Goal: Information Seeking & Learning: Check status

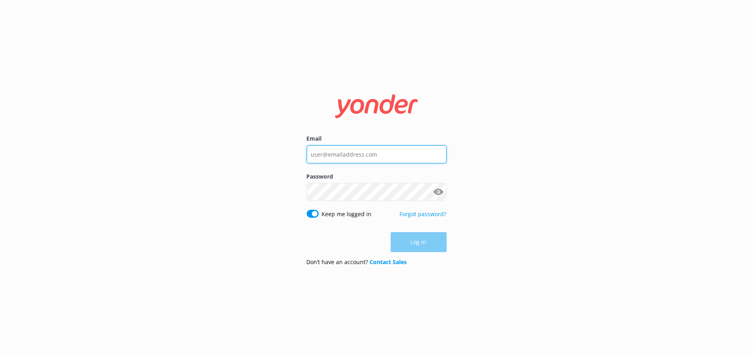
type input "[EMAIL_ADDRESS][DOMAIN_NAME]"
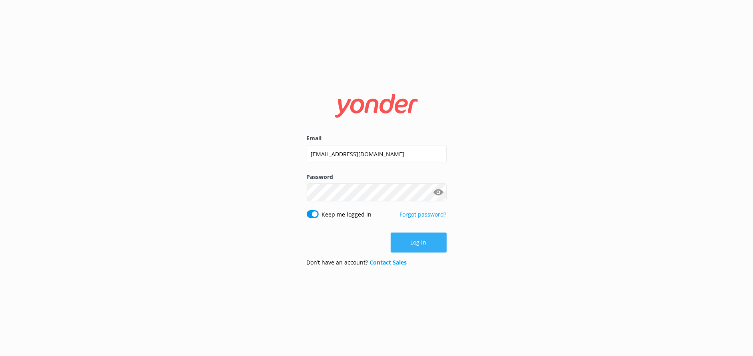
click at [413, 240] on div "Log in" at bounding box center [377, 243] width 140 height 20
click at [413, 240] on button "Log in" at bounding box center [419, 243] width 56 height 20
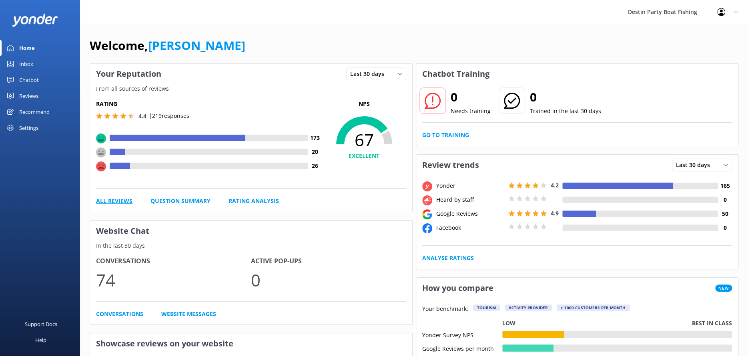
click at [118, 201] on link "All Reviews" at bounding box center [114, 201] width 36 height 9
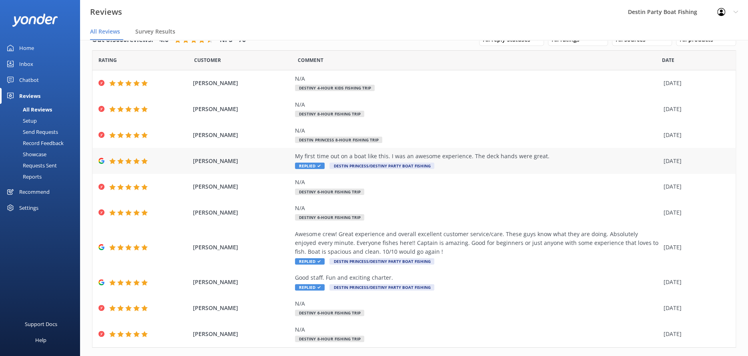
scroll to position [36, 0]
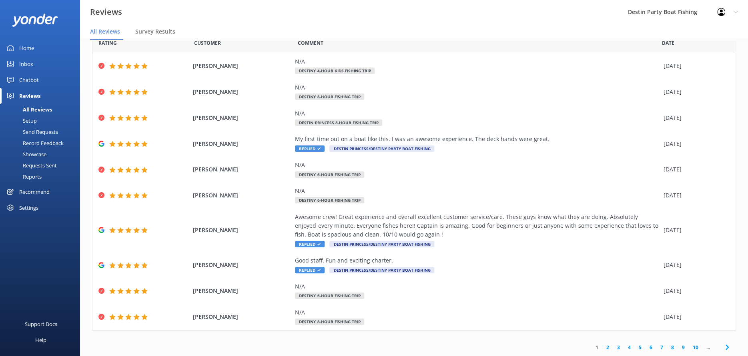
click at [604, 348] on link "2" at bounding box center [607, 348] width 11 height 8
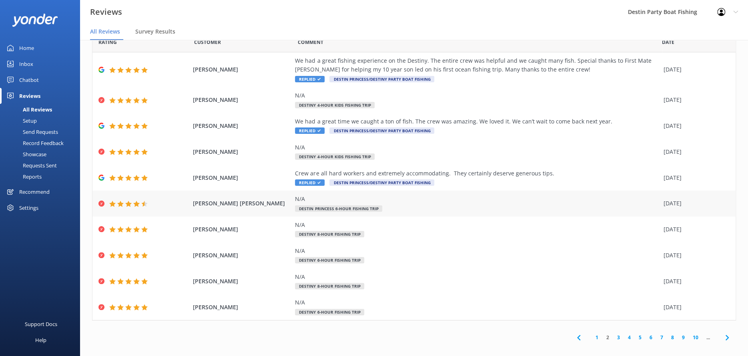
scroll to position [16, 0]
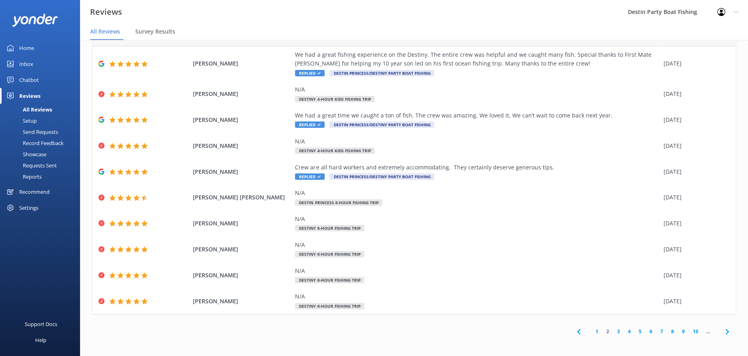
click at [614, 328] on link "3" at bounding box center [618, 332] width 11 height 8
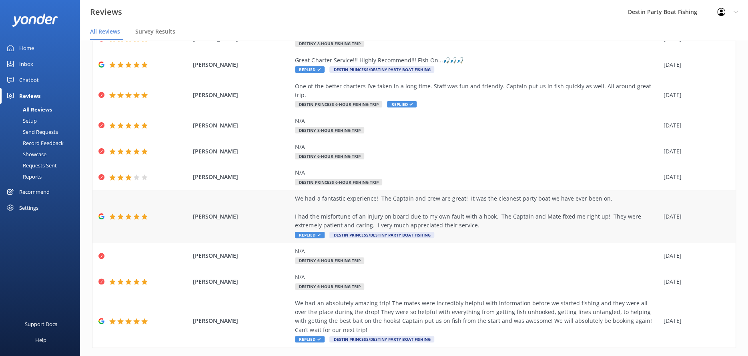
scroll to position [71, 0]
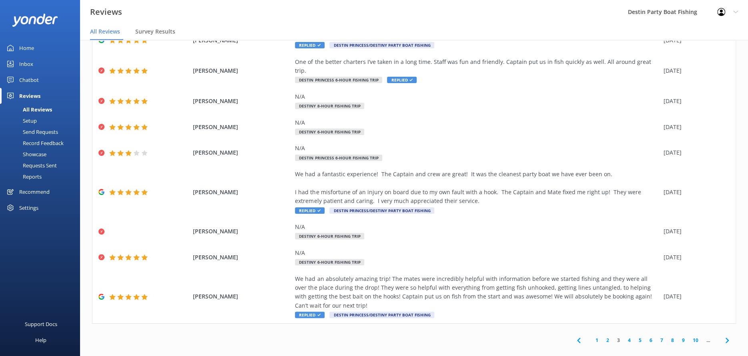
click at [624, 337] on link "4" at bounding box center [629, 341] width 11 height 8
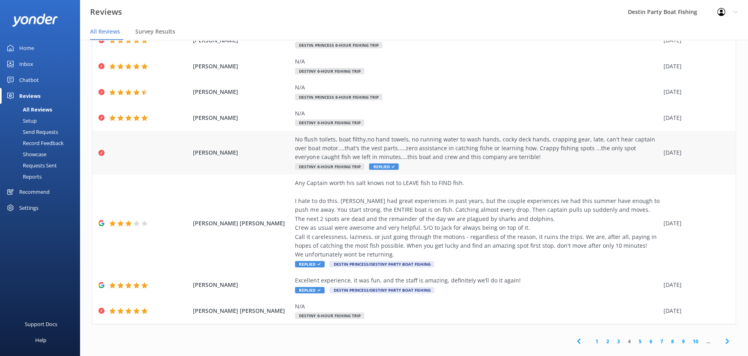
scroll to position [107, 0]
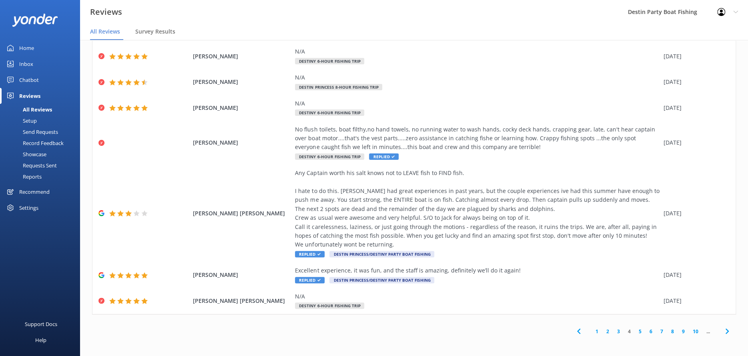
click at [613, 332] on link "3" at bounding box center [618, 332] width 11 height 8
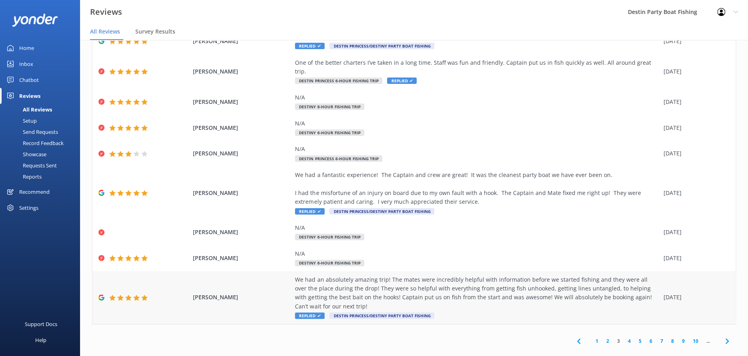
scroll to position [71, 0]
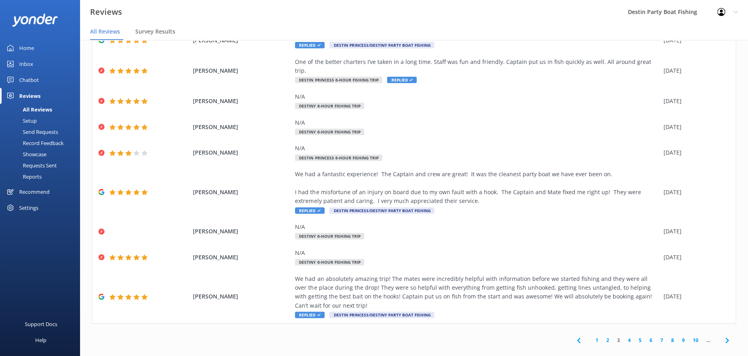
click at [602, 337] on link "2" at bounding box center [607, 341] width 11 height 8
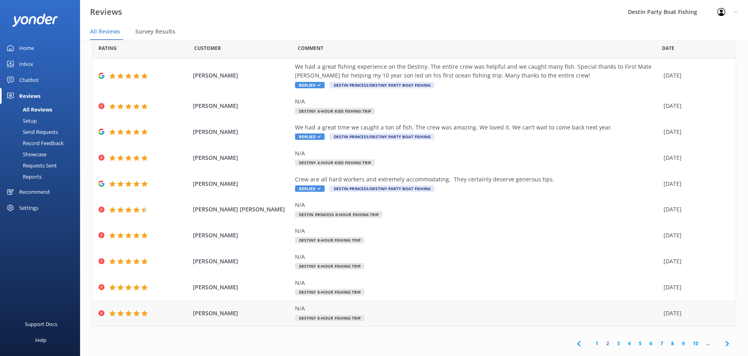
scroll to position [26, 0]
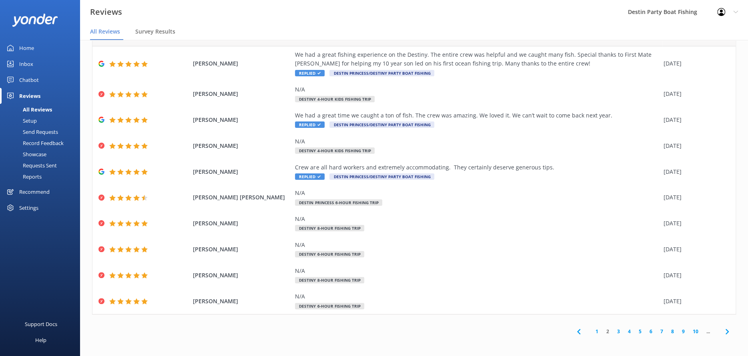
click at [591, 329] on link "1" at bounding box center [596, 332] width 11 height 8
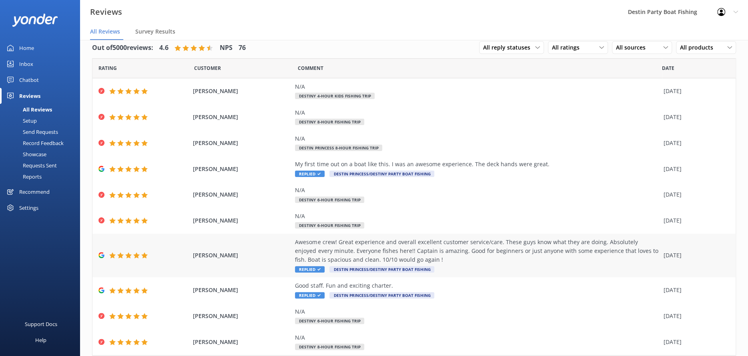
scroll to position [16, 0]
